Goal: Task Accomplishment & Management: Complete application form

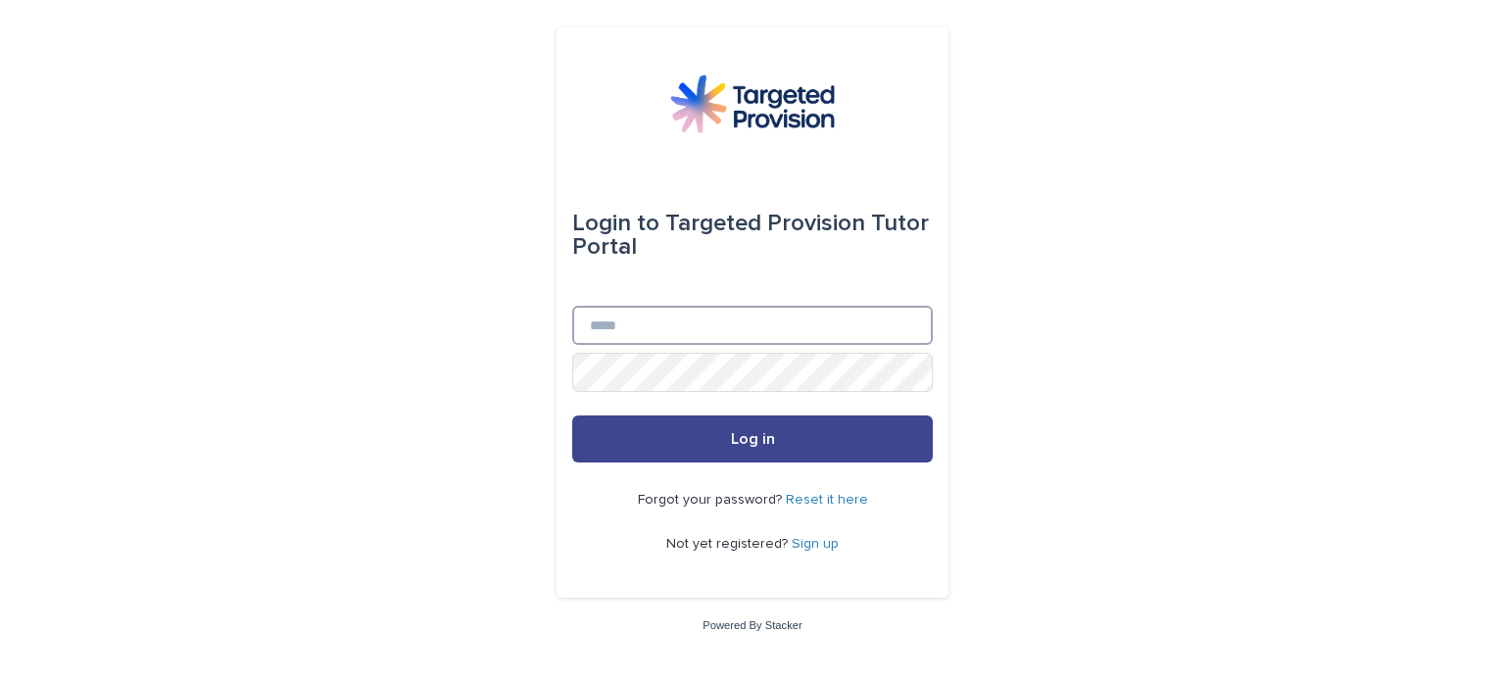
type input "**********"
click at [749, 443] on span "Log in" at bounding box center [753, 439] width 44 height 16
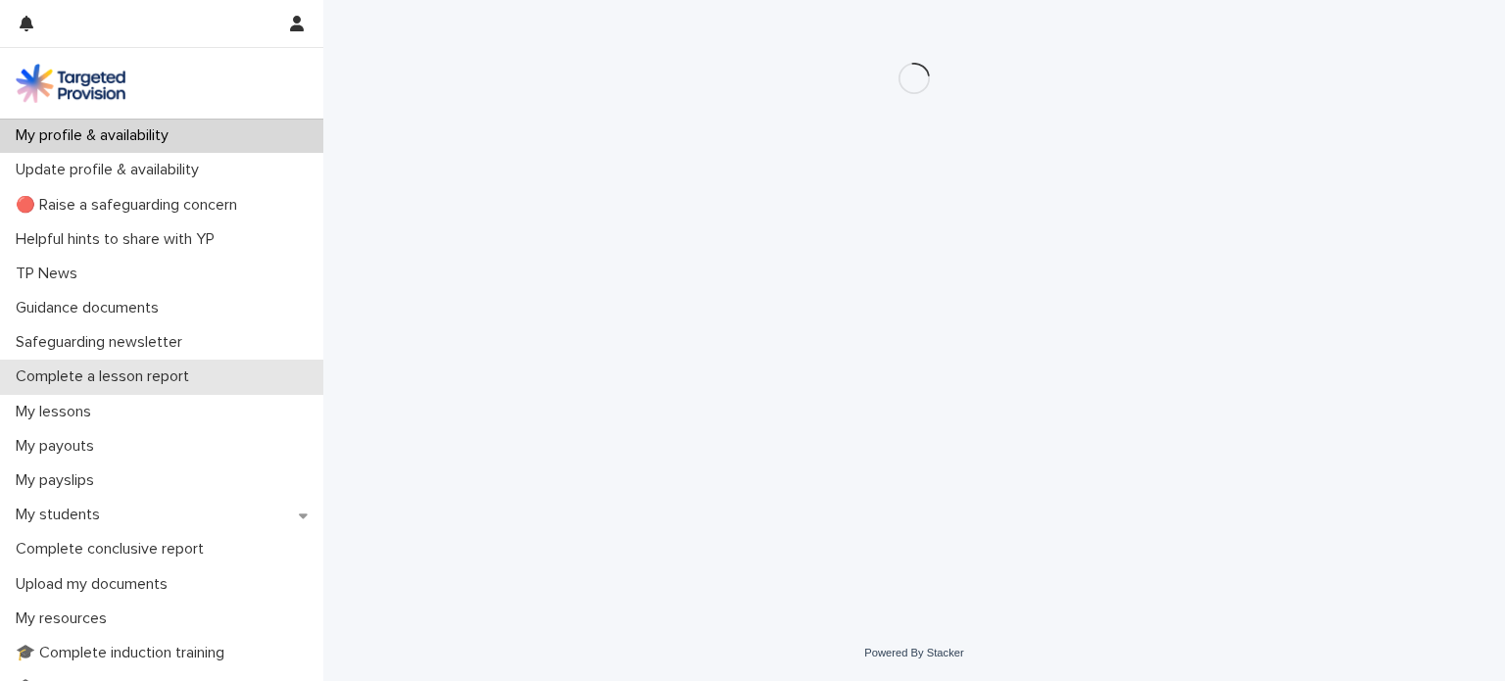
click at [141, 374] on p "Complete a lesson report" at bounding box center [106, 376] width 197 height 19
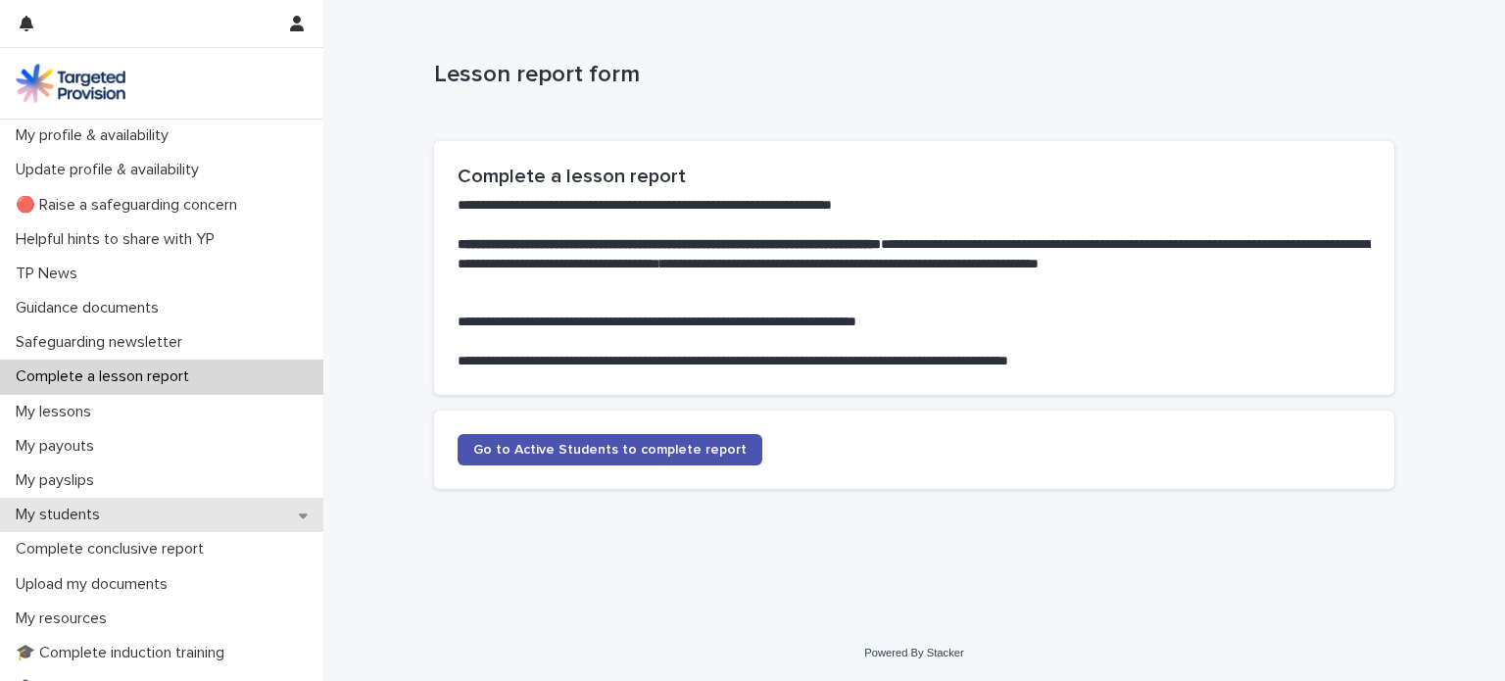
click at [55, 519] on p "My students" at bounding box center [62, 515] width 108 height 19
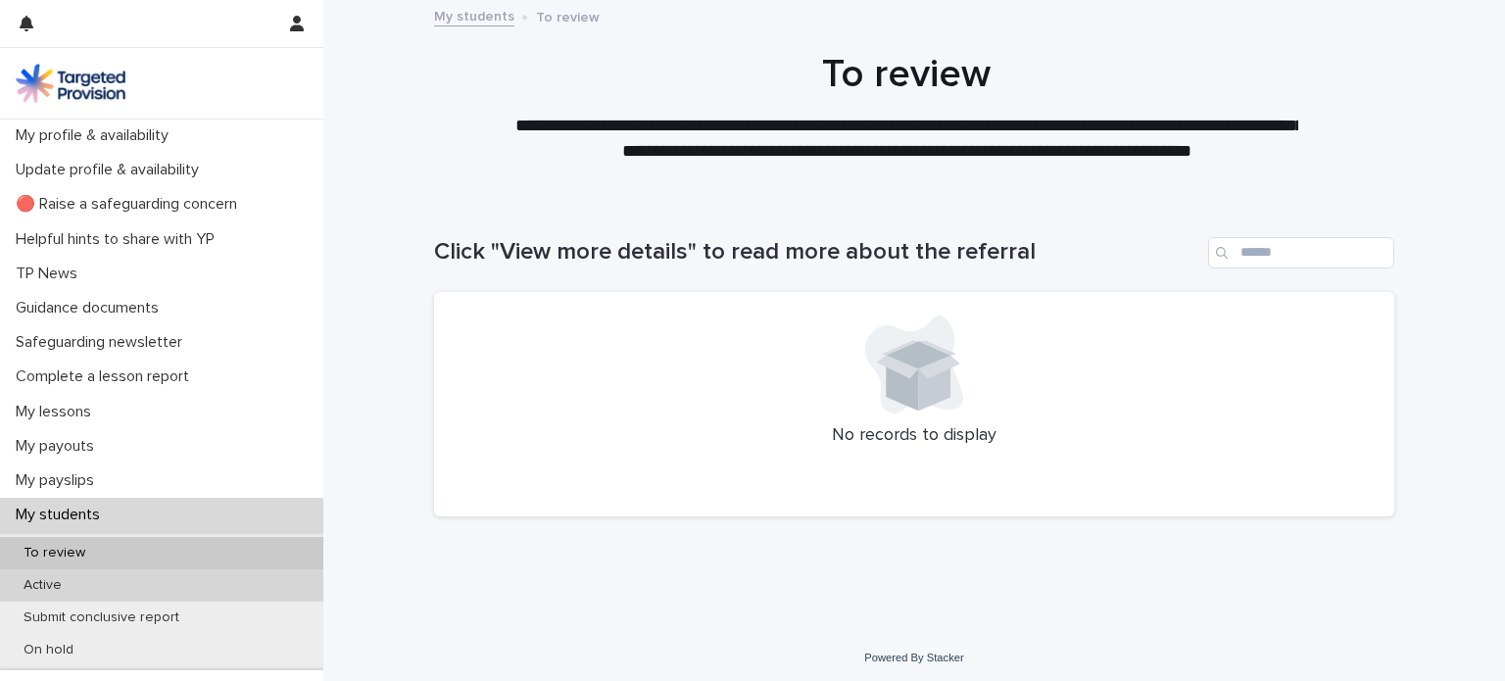
click at [40, 584] on p "Active" at bounding box center [43, 585] width 70 height 17
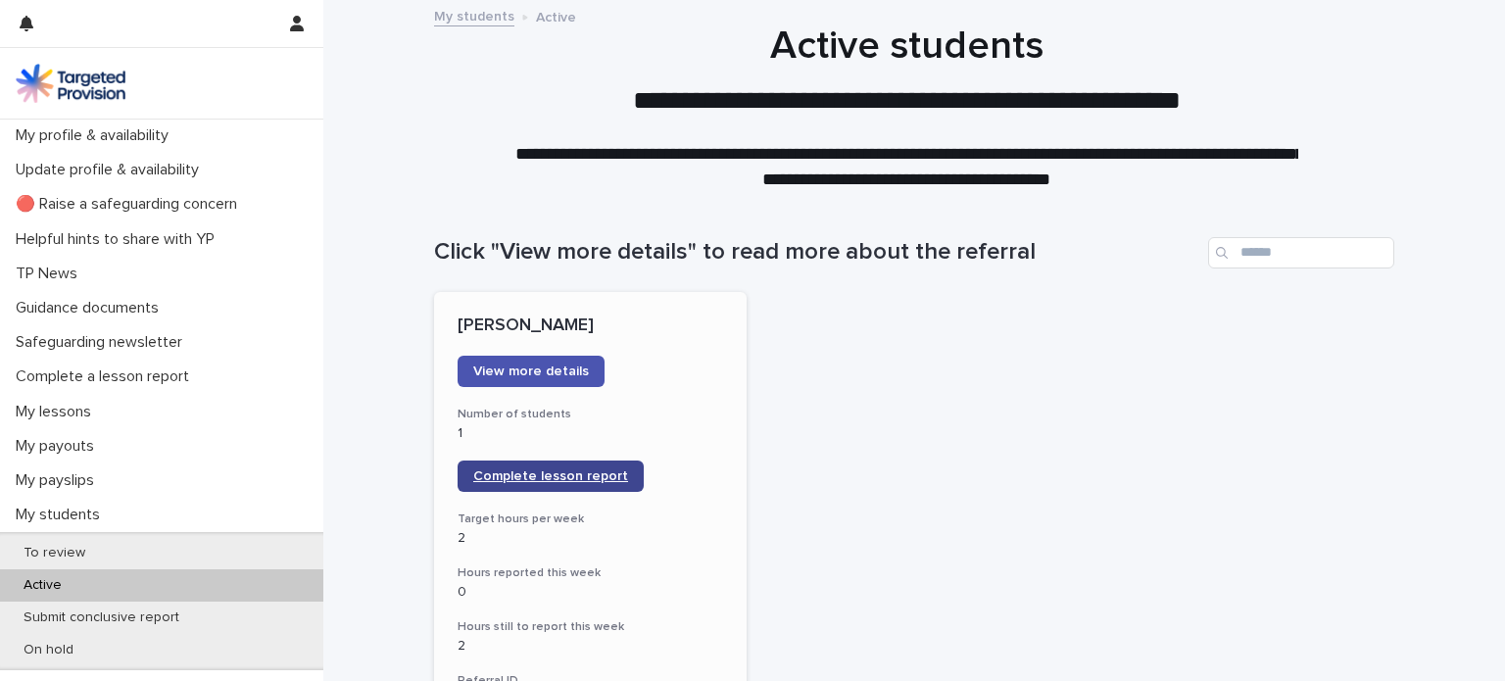
click at [557, 479] on span "Complete lesson report" at bounding box center [550, 476] width 155 height 14
